Goal: Task Accomplishment & Management: Use online tool/utility

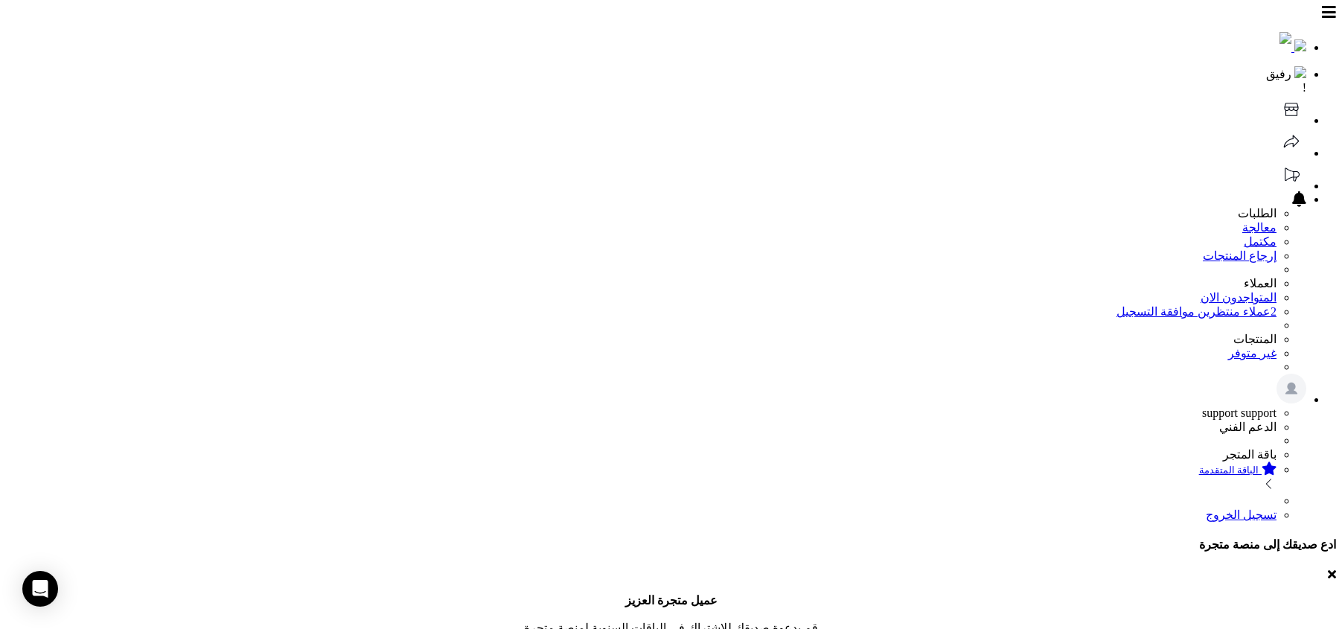
scroll to position [704, 0]
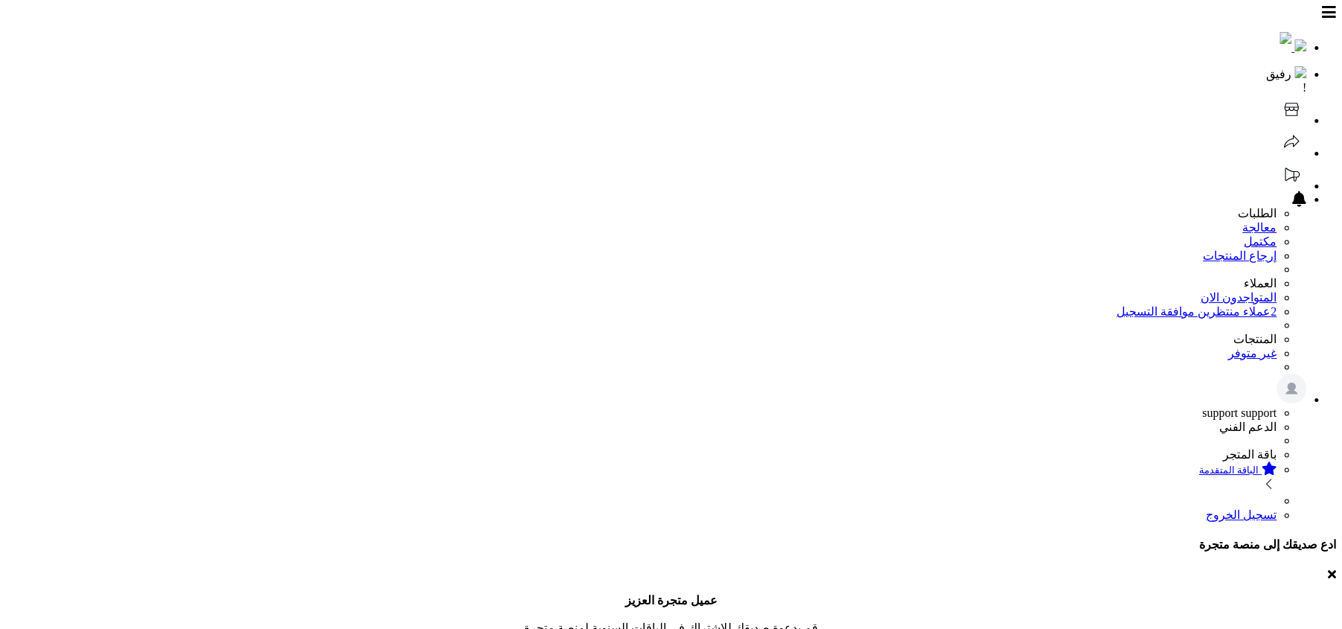
scroll to position [371, 0]
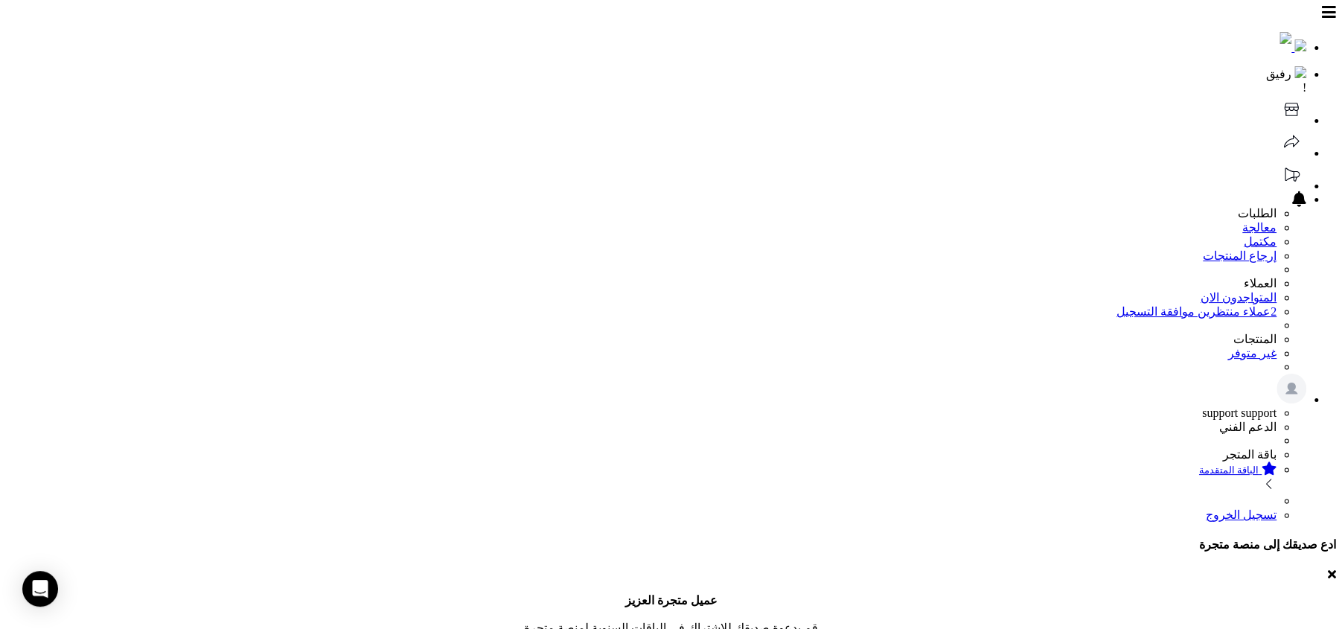
scroll to position [6, 0]
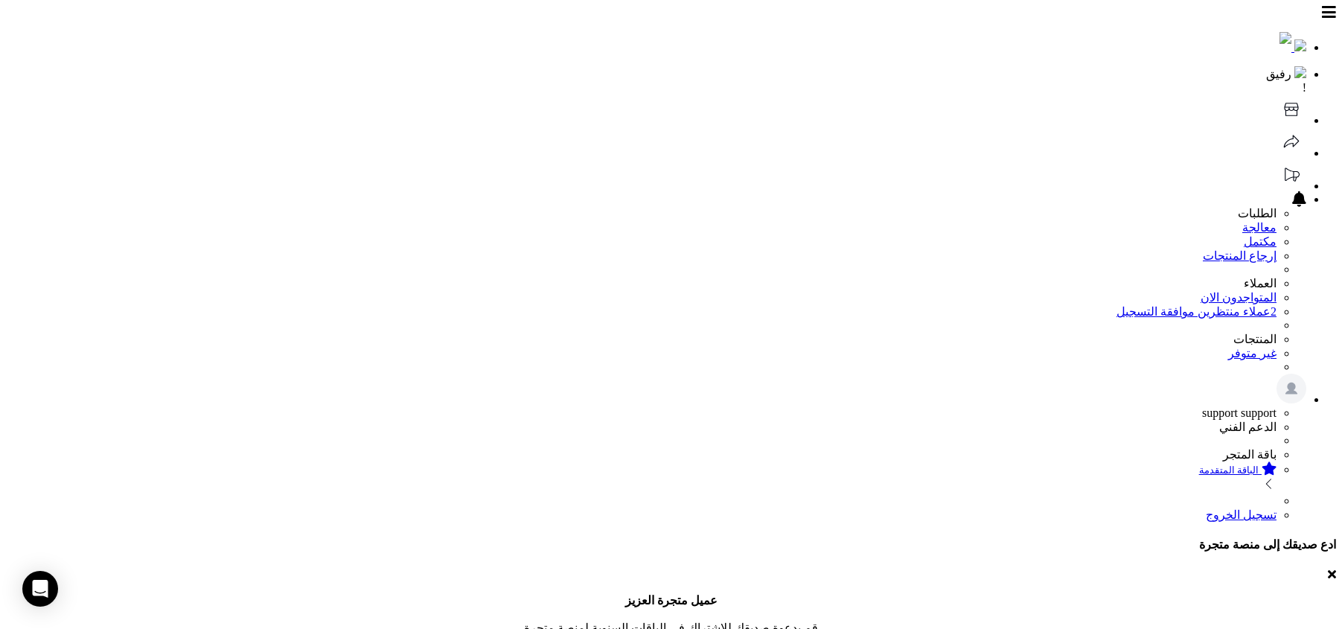
scroll to position [371, 0]
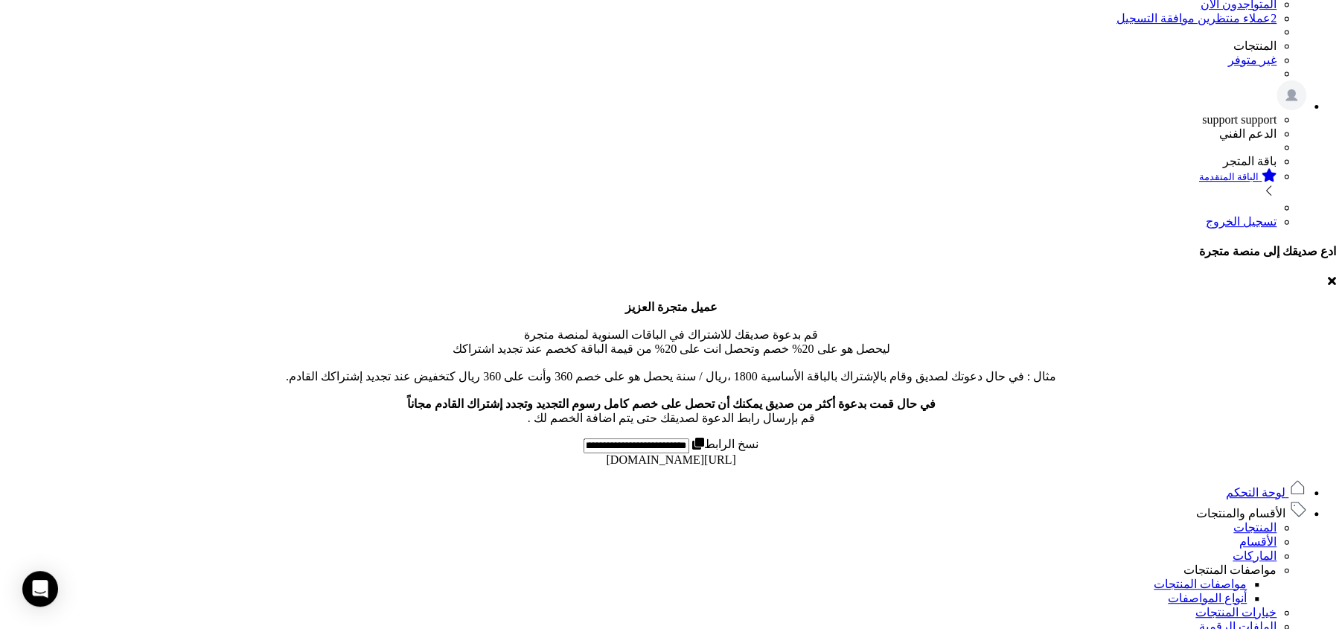
scroll to position [51, 0]
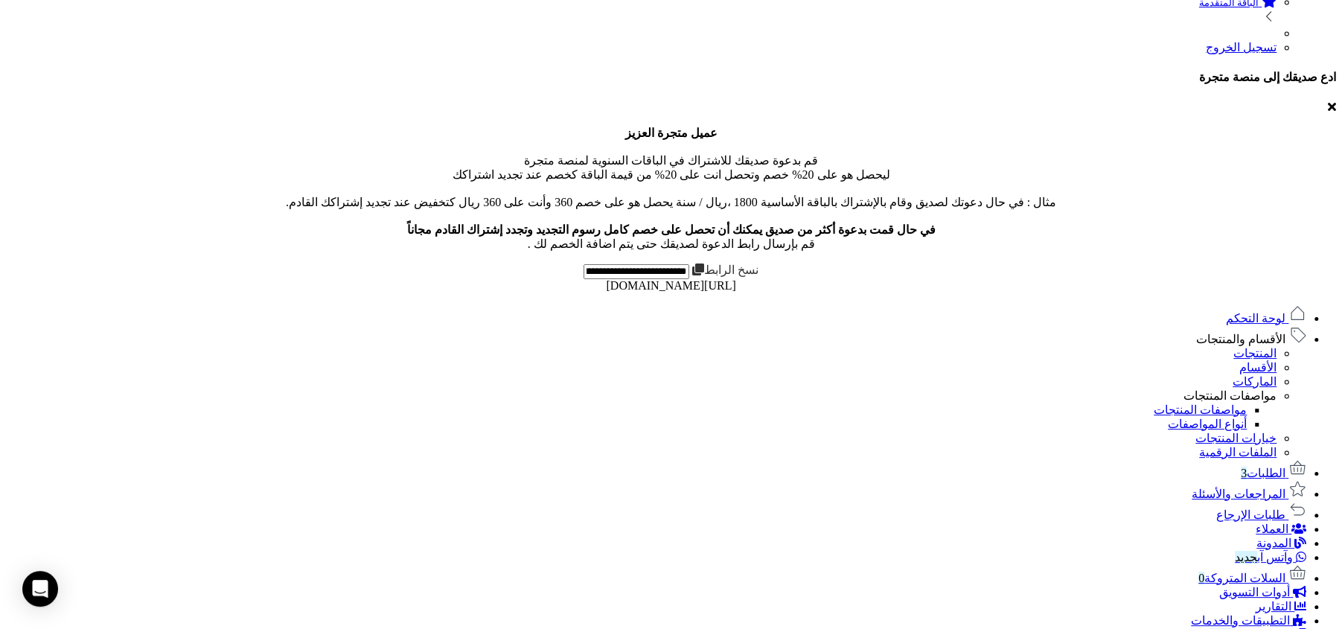
scroll to position [539, 0]
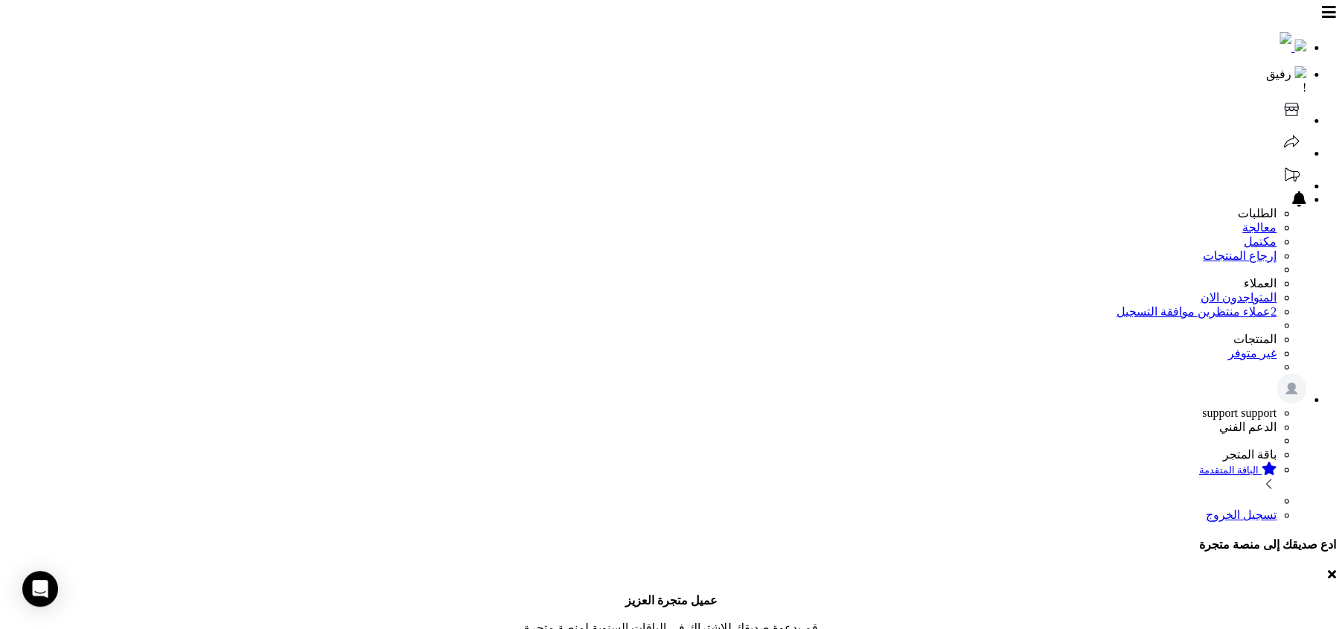
scroll to position [371, 0]
